Goal: Task Accomplishment & Management: Manage account settings

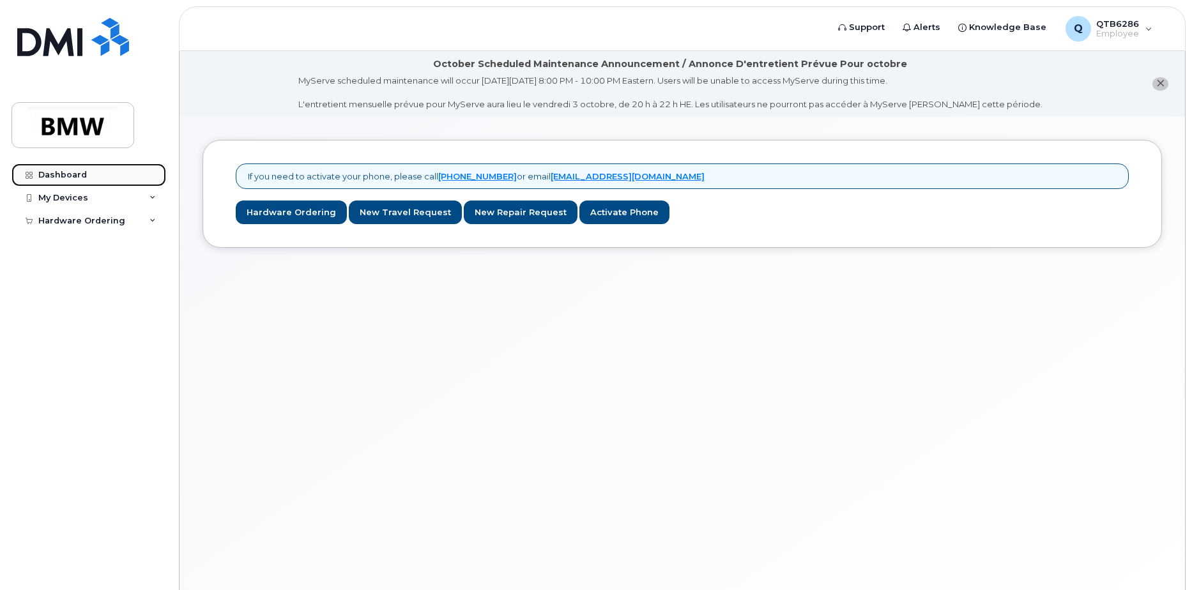
click at [57, 172] on div "Dashboard" at bounding box center [62, 175] width 49 height 10
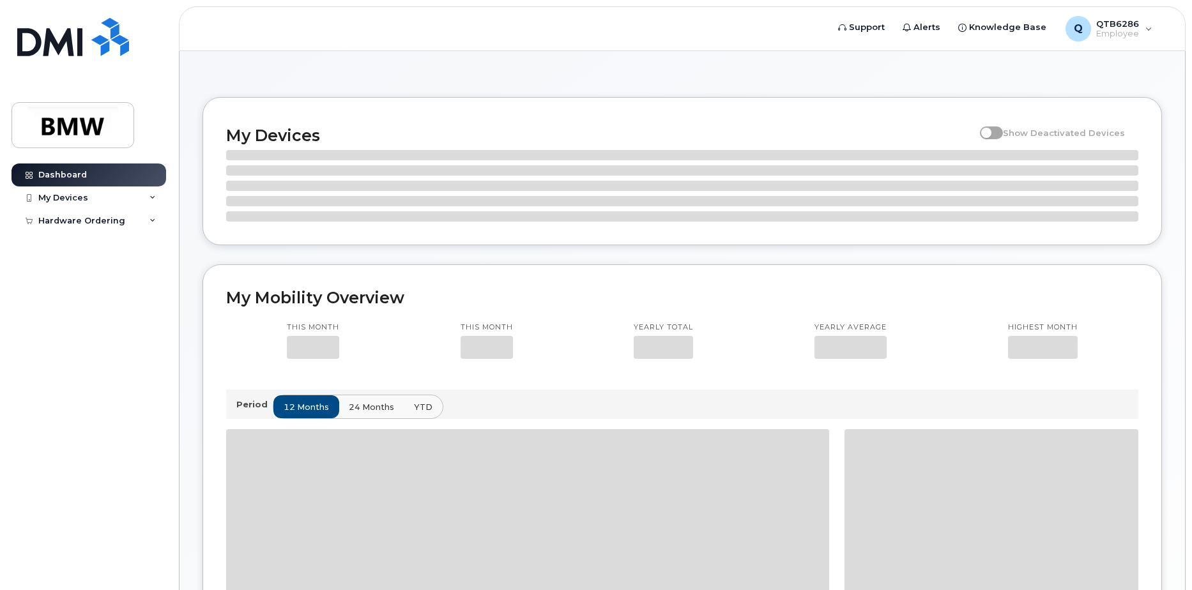
click at [63, 199] on div "My Devices" at bounding box center [63, 198] width 50 height 10
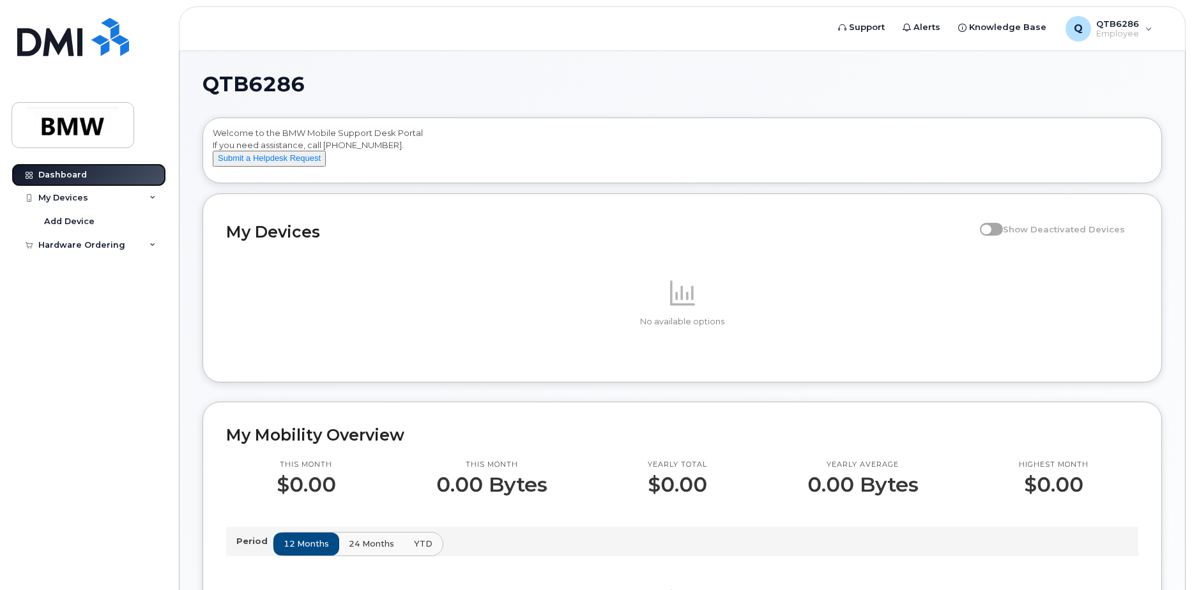
click at [120, 172] on link "Dashboard" at bounding box center [88, 175] width 155 height 23
click at [1149, 28] on div "Q QTB6286 Employee" at bounding box center [1108, 29] width 105 height 26
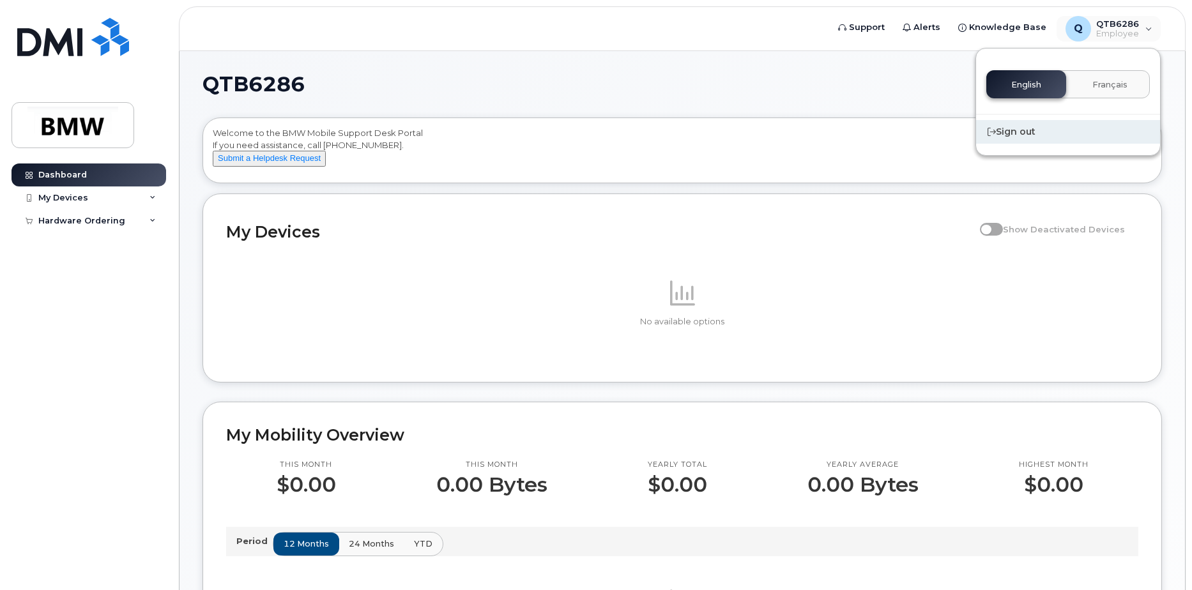
click at [1020, 133] on div "Sign out" at bounding box center [1068, 132] width 184 height 24
